Goal: Task Accomplishment & Management: Use online tool/utility

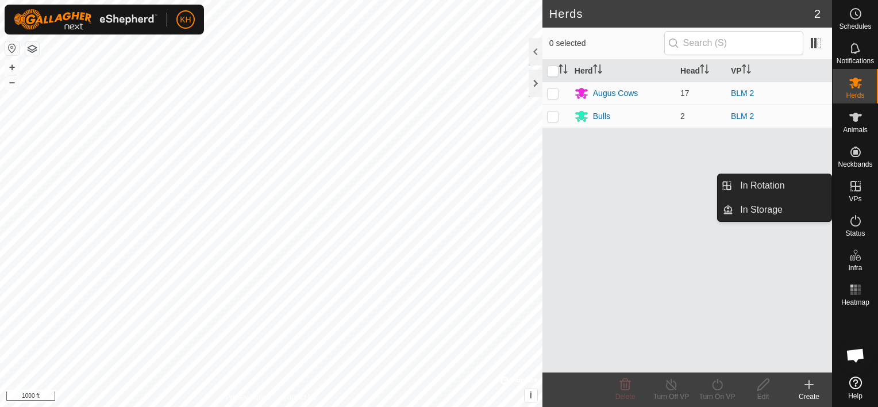
drag, startPoint x: 853, startPoint y: 173, endPoint x: 853, endPoint y: 184, distance: 10.9
click at [853, 184] on icon at bounding box center [856, 186] width 14 height 14
click at [794, 182] on link "In Rotation" at bounding box center [782, 185] width 98 height 23
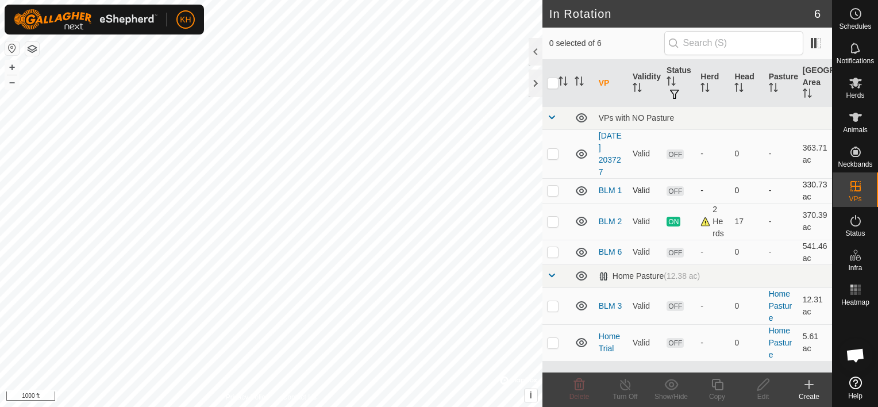
click at [582, 190] on icon at bounding box center [582, 191] width 14 height 14
click at [578, 193] on icon at bounding box center [582, 191] width 14 height 14
click at [579, 191] on icon at bounding box center [582, 191] width 14 height 14
click at [553, 223] on p-checkbox at bounding box center [552, 221] width 11 height 9
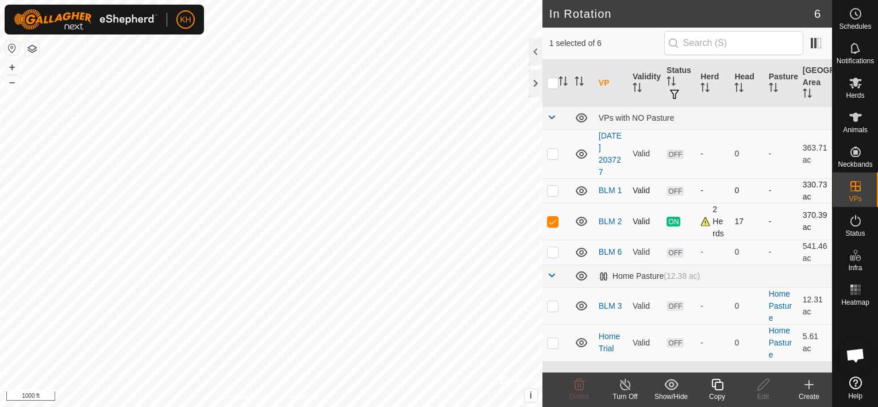
click at [553, 223] on p-checkbox at bounding box center [552, 221] width 11 height 9
checkbox input "false"
click at [553, 249] on p-checkbox at bounding box center [552, 251] width 11 height 9
checkbox input "false"
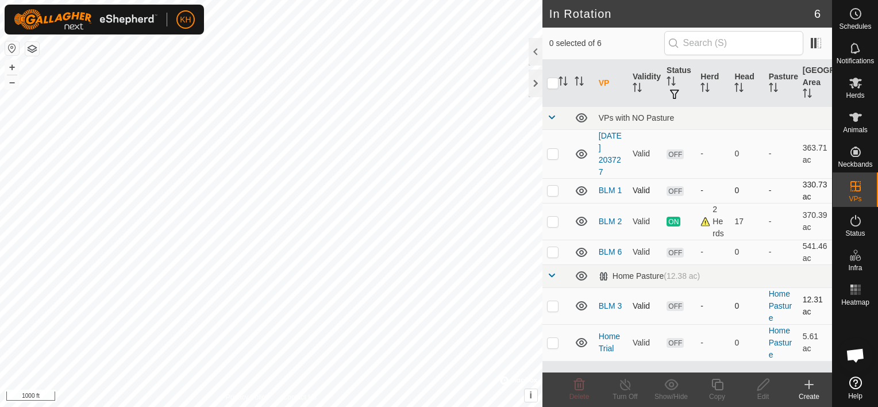
click at [553, 302] on p-checkbox at bounding box center [552, 305] width 11 height 9
checkbox input "true"
click at [805, 390] on icon at bounding box center [809, 384] width 14 height 14
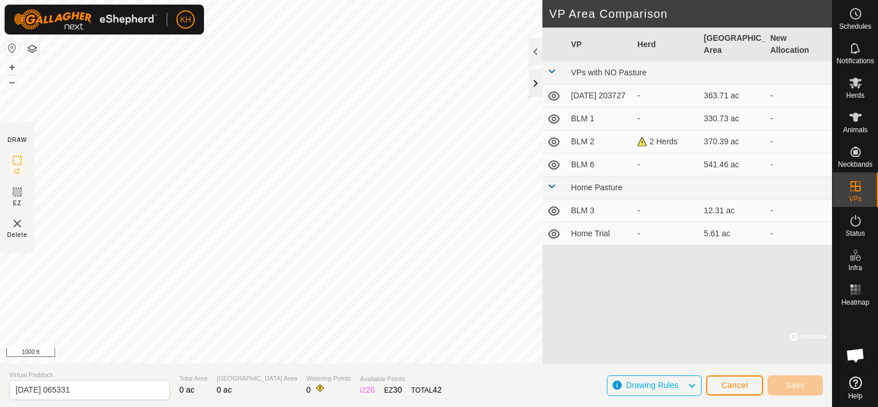
click at [531, 84] on div at bounding box center [536, 84] width 14 height 28
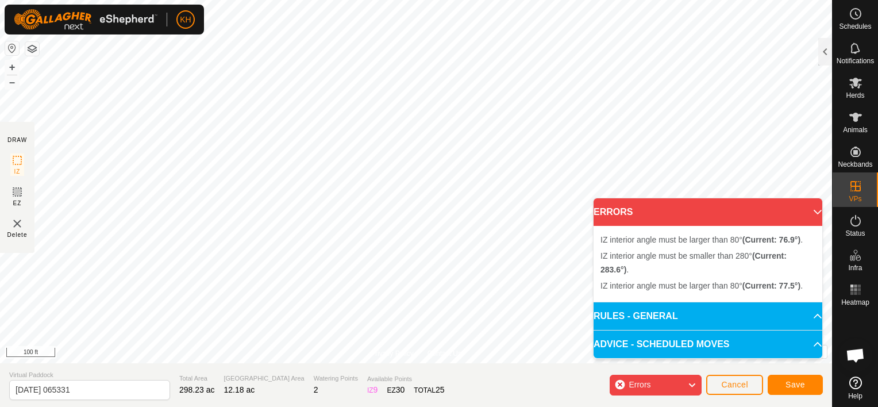
click at [808, 213] on p-accordion-header "ERRORS" at bounding box center [707, 212] width 229 height 28
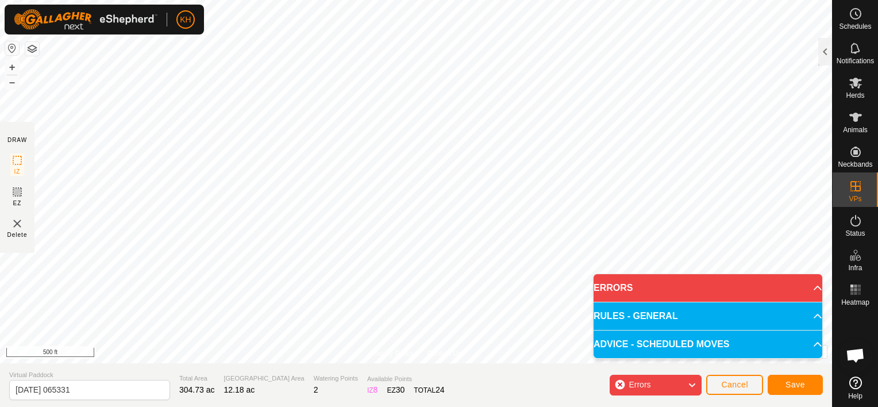
click at [309, 363] on div "Privacy Policy Contact Us + – ⇧ i © Mapbox , © OpenStreetMap , Improve this map…" at bounding box center [416, 203] width 832 height 407
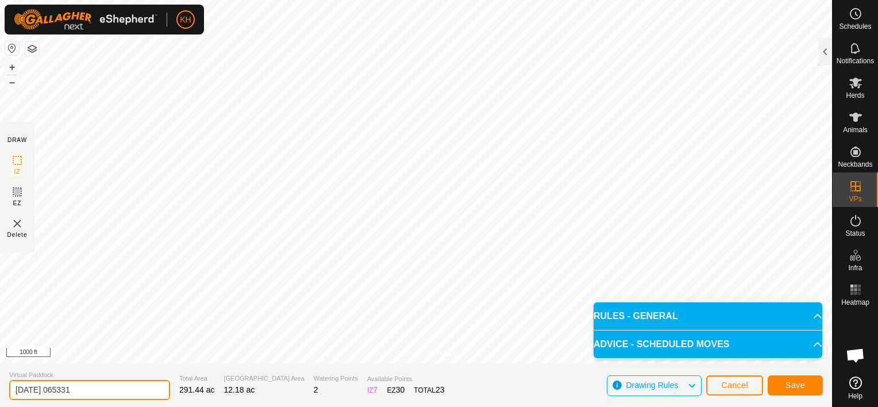
drag, startPoint x: 114, startPoint y: 390, endPoint x: 7, endPoint y: 383, distance: 107.1
click at [7, 383] on section "Virtual Paddock [DATE] 065331 Total Area 291.44 ac [GEOGRAPHIC_DATA] Area 12.18…" at bounding box center [416, 385] width 832 height 44
type input "Coming Home 1"
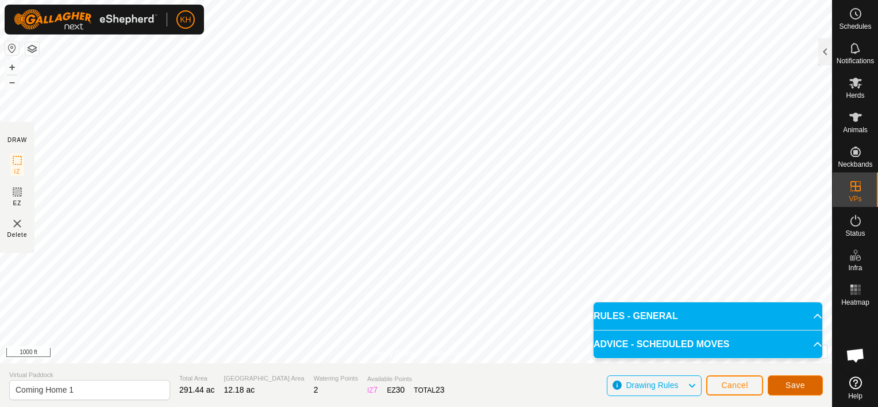
click at [811, 381] on button "Save" at bounding box center [795, 385] width 55 height 20
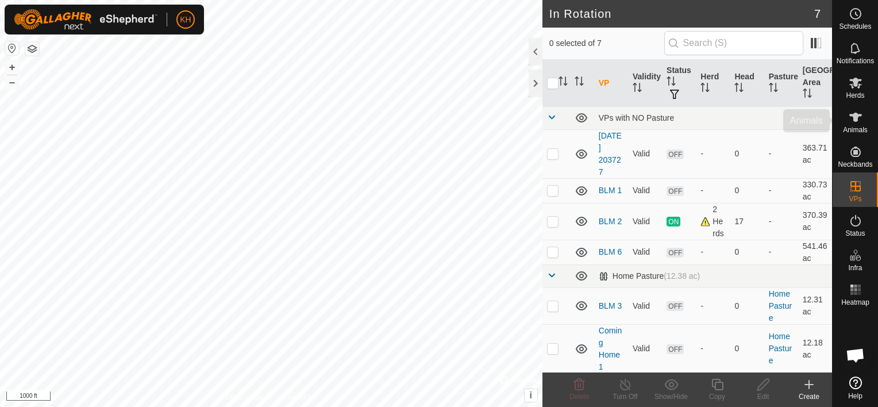
click at [855, 119] on icon at bounding box center [855, 117] width 13 height 9
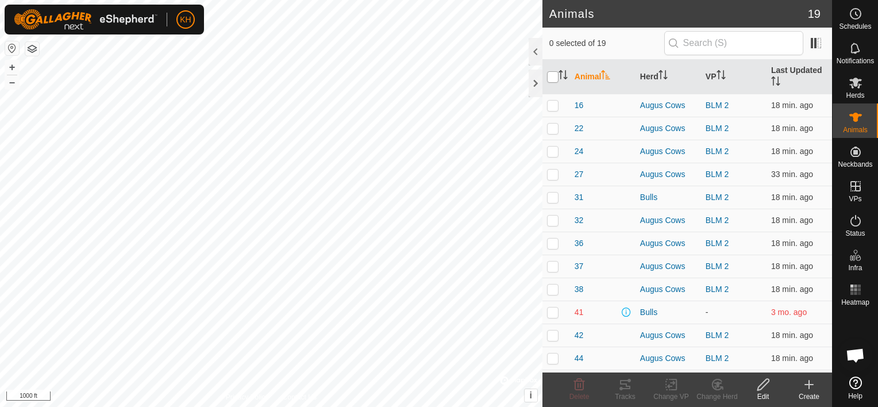
click at [550, 76] on input "checkbox" at bounding box center [552, 76] width 11 height 11
checkbox input "true"
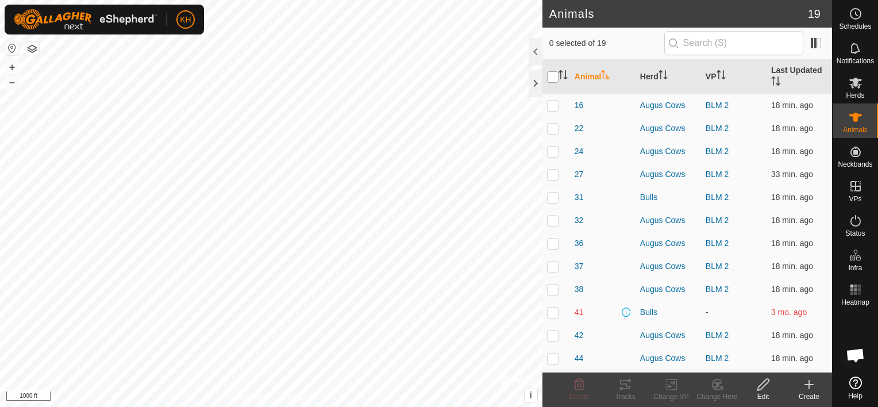
checkbox input "true"
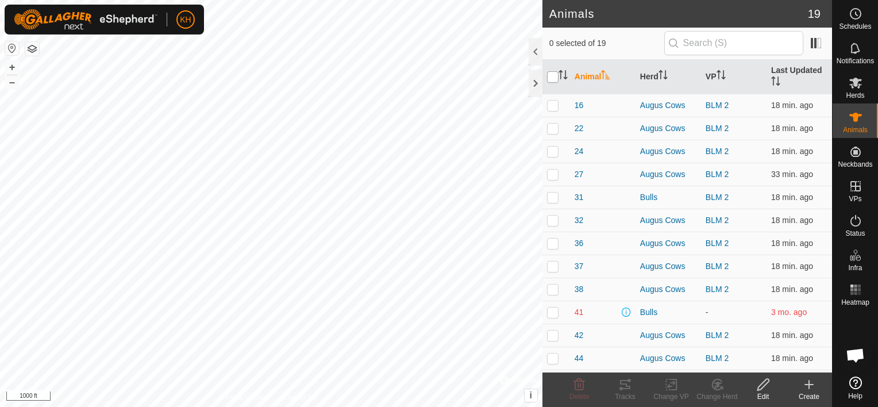
checkbox input "true"
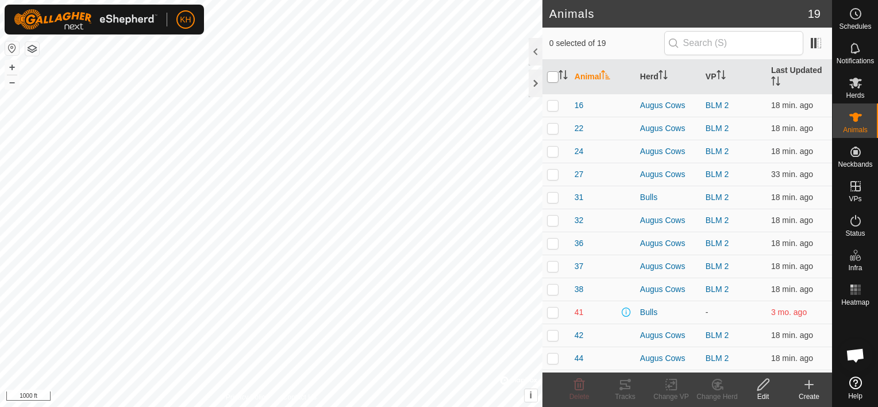
checkbox input "true"
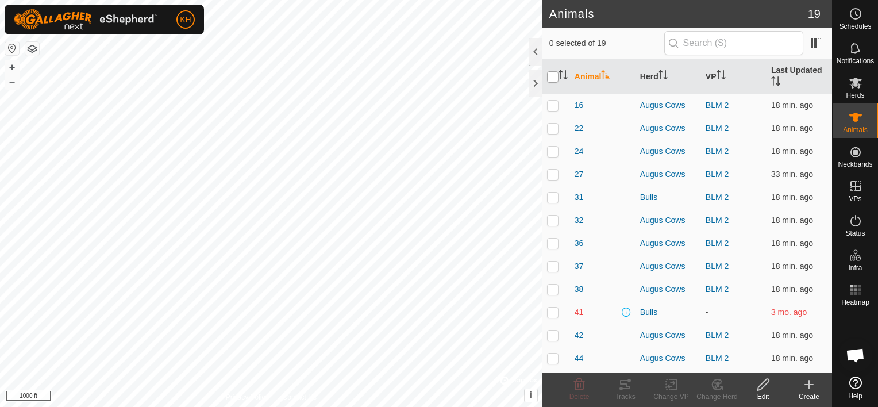
checkbox input "true"
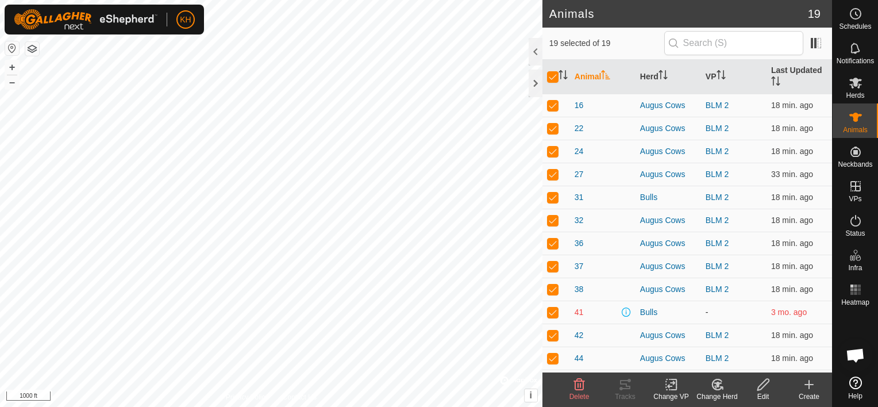
click at [552, 313] on p-checkbox at bounding box center [552, 311] width 11 height 9
checkbox input "false"
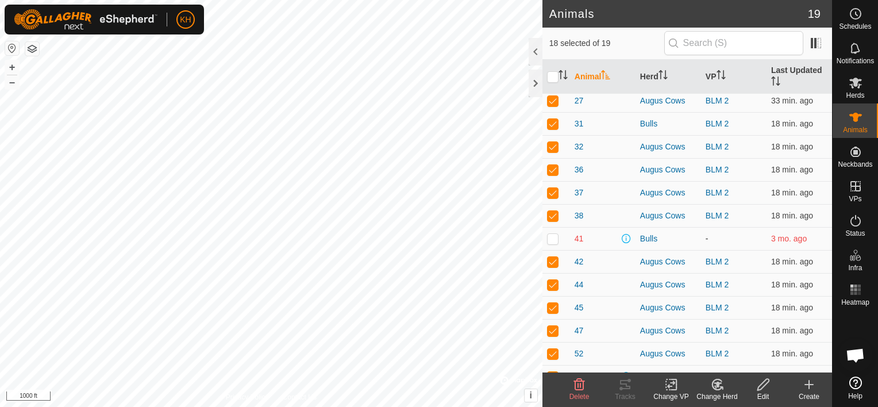
scroll to position [115, 0]
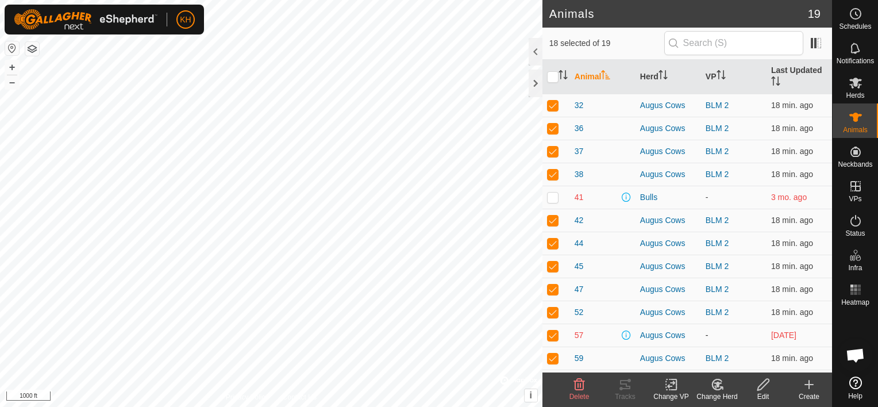
click at [555, 334] on p-checkbox at bounding box center [552, 334] width 11 height 9
checkbox input "false"
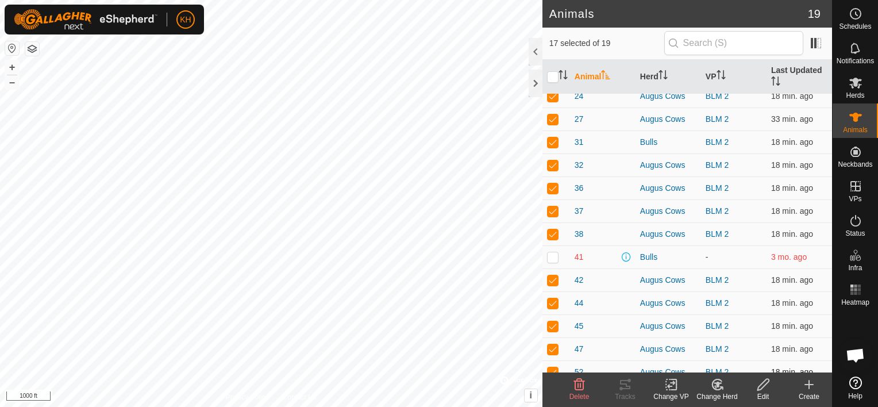
scroll to position [0, 0]
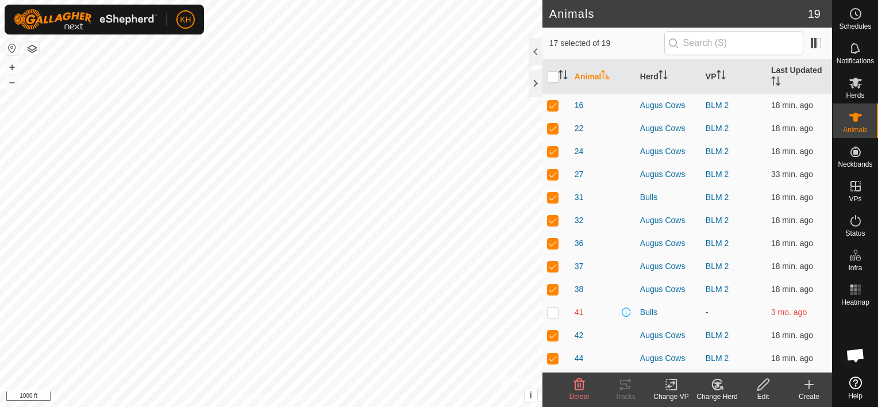
click at [676, 384] on icon at bounding box center [673, 384] width 5 height 10
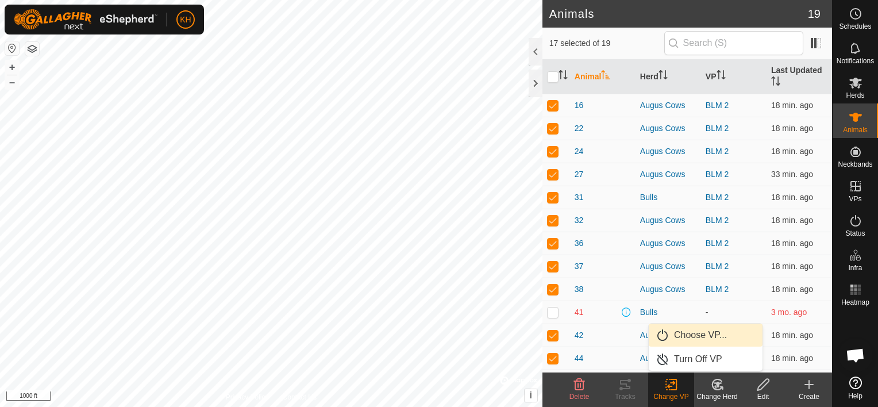
click at [687, 336] on link "Choose VP..." at bounding box center [706, 334] width 114 height 23
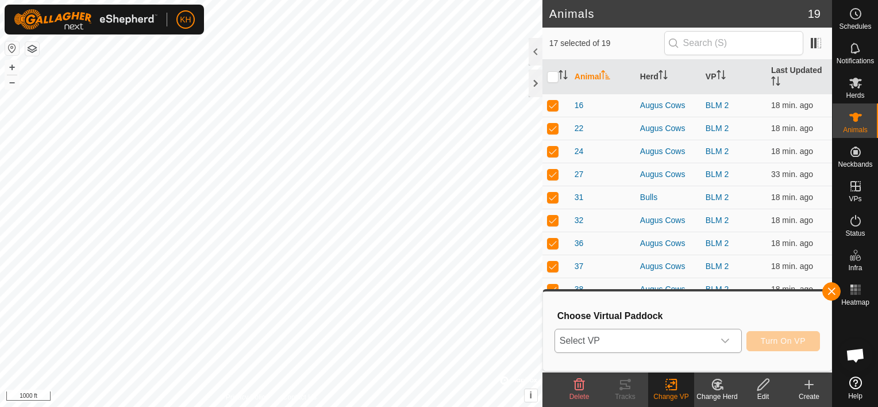
click at [729, 336] on icon "dropdown trigger" at bounding box center [724, 340] width 9 height 9
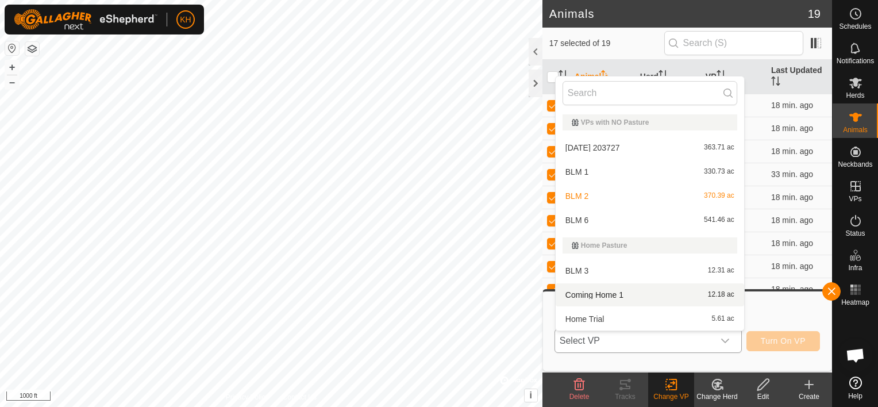
click at [595, 291] on li "Coming Home 1 12.18 ac" at bounding box center [650, 294] width 188 height 23
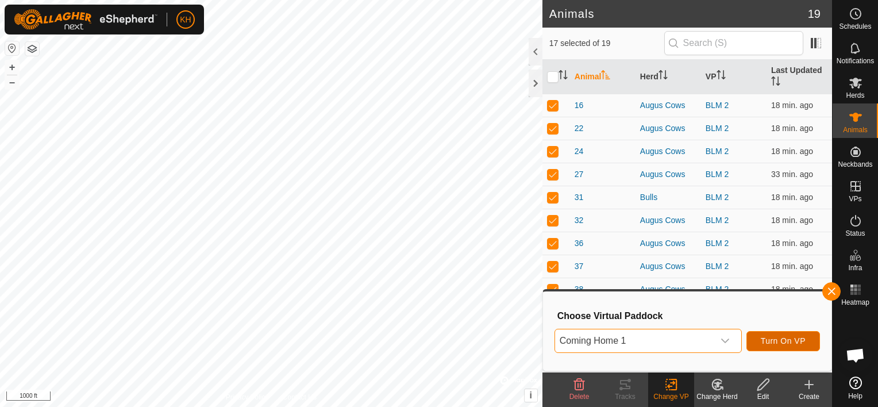
click at [789, 345] on button "Turn On VP" at bounding box center [783, 341] width 74 height 20
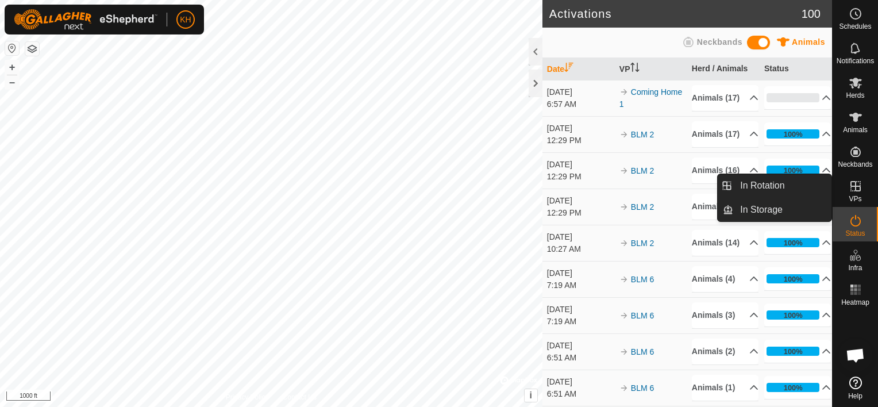
click at [863, 193] on es-virtualpaddocks-svg-icon at bounding box center [855, 186] width 21 height 18
click at [789, 186] on link "In Rotation" at bounding box center [782, 185] width 98 height 23
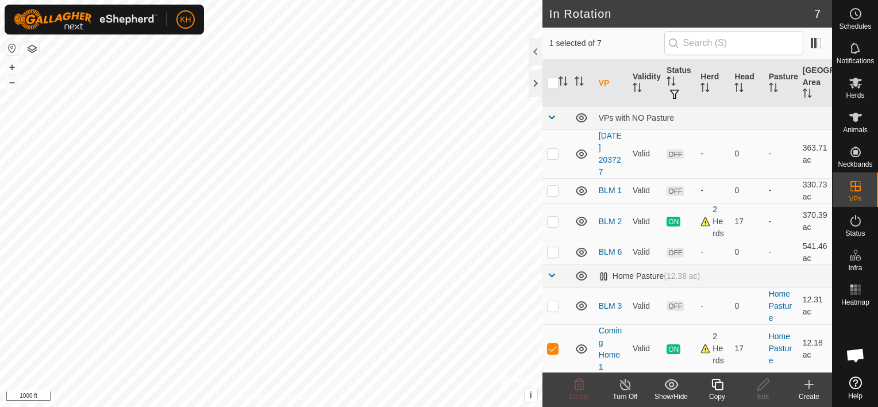
click at [809, 388] on icon at bounding box center [809, 384] width 0 height 8
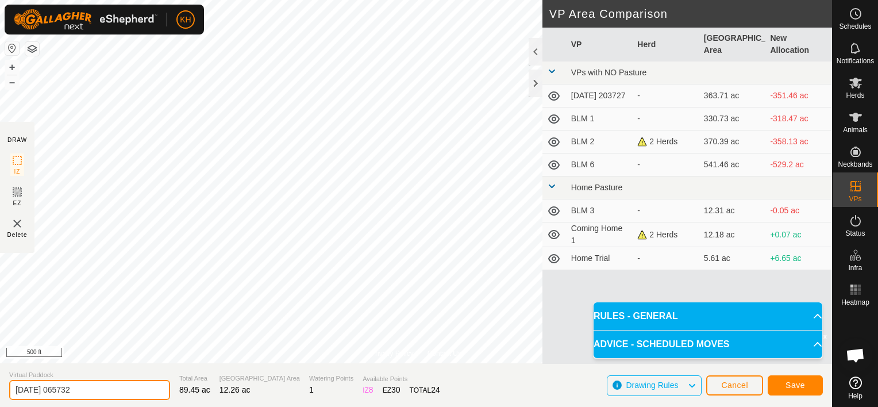
drag, startPoint x: 112, startPoint y: 394, endPoint x: 11, endPoint y: 395, distance: 100.6
click at [11, 395] on input "[DATE] 065732" at bounding box center [89, 390] width 161 height 20
type input "Coming Home 2"
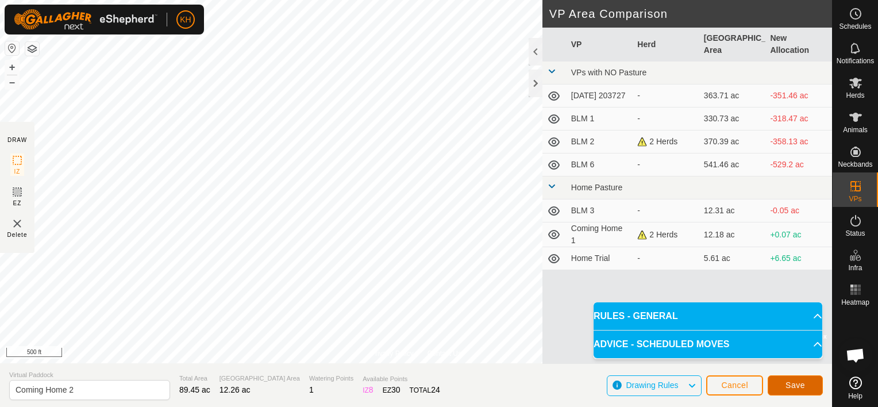
click at [793, 388] on span "Save" at bounding box center [795, 384] width 20 height 9
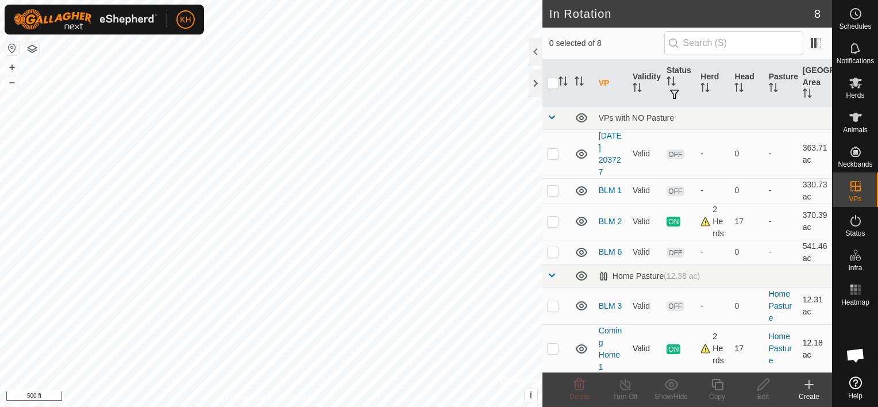
click at [554, 350] on p-checkbox at bounding box center [552, 348] width 11 height 9
click at [553, 344] on p-checkbox at bounding box center [552, 348] width 11 height 9
checkbox input "false"
